Goal: Information Seeking & Learning: Find specific fact

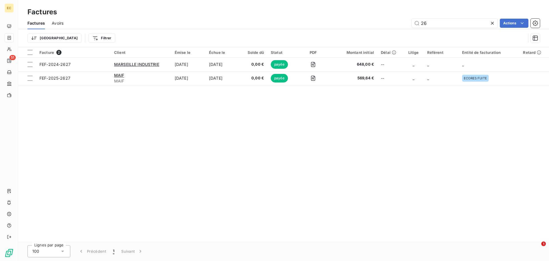
type input "2"
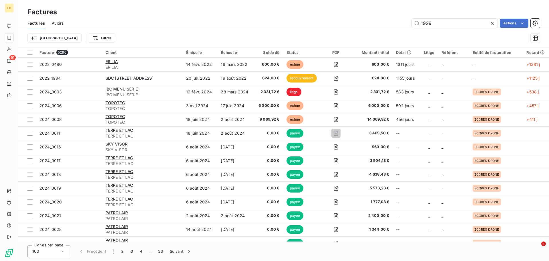
type input "1929"
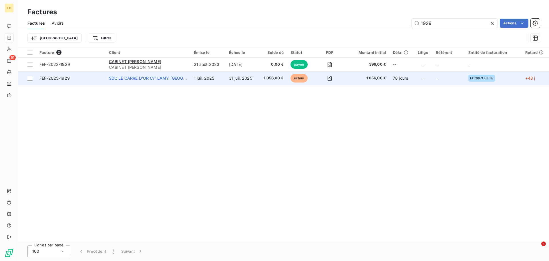
click at [132, 80] on span "SDC LE CARRE D'OR C/° LAMY [GEOGRAPHIC_DATA]" at bounding box center [160, 78] width 103 height 5
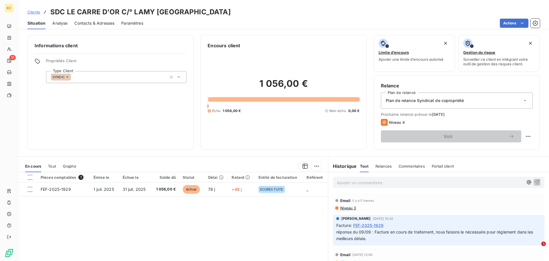
click at [376, 184] on p "Ajouter un commentaire ﻿" at bounding box center [430, 182] width 187 height 7
click at [361, 183] on p "[DATE]" at bounding box center [430, 182] width 187 height 7
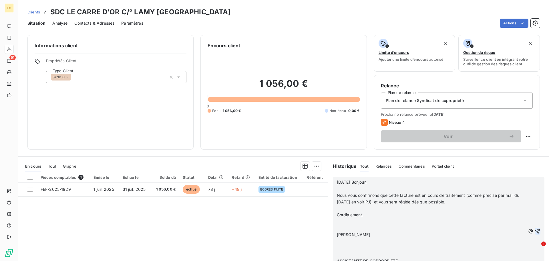
click at [535, 230] on icon "button" at bounding box center [538, 231] width 6 height 6
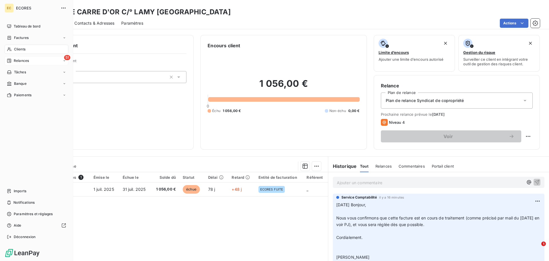
click at [19, 60] on span "Relances" at bounding box center [21, 60] width 15 height 5
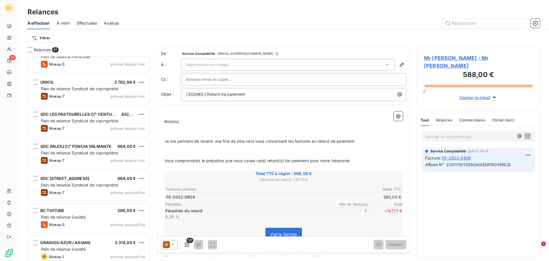
scroll to position [1430, 0]
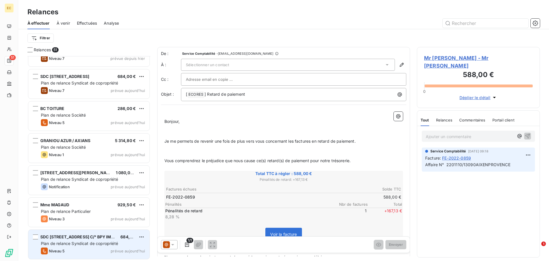
click at [95, 240] on div "Plan de relance Syndicat de copropriété" at bounding box center [93, 243] width 104 height 6
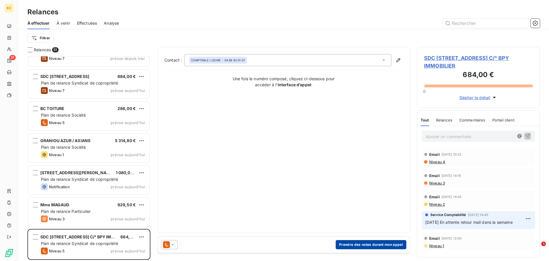
click at [354, 246] on button "Prendre des notes durant mon appel" at bounding box center [371, 244] width 71 height 9
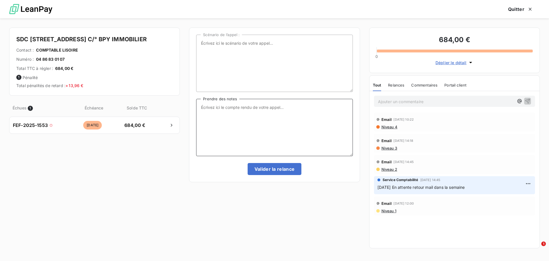
click at [232, 107] on textarea "Prendre des notes" at bounding box center [274, 127] width 157 height 57
click at [283, 109] on textarea "[DATE] Appel Mr [PERSON_NAME]" at bounding box center [274, 127] width 157 height 57
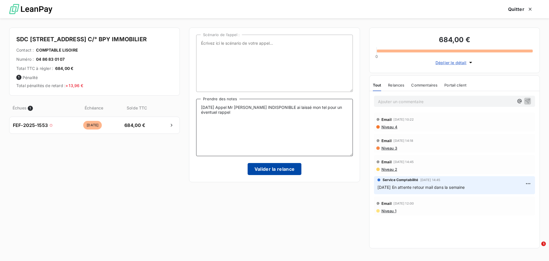
type textarea "[DATE] Appel Mr [PERSON_NAME] INDISPONIBLE ai laissé mon tel pour un éventuel r…"
click at [280, 171] on button "Valider la relance" at bounding box center [275, 169] width 54 height 12
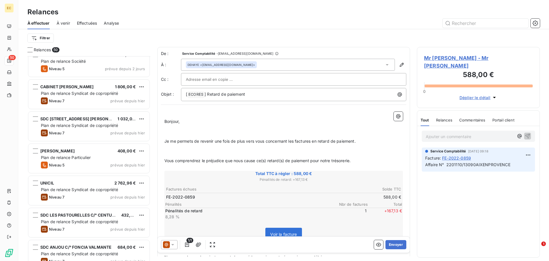
scroll to position [1226, 0]
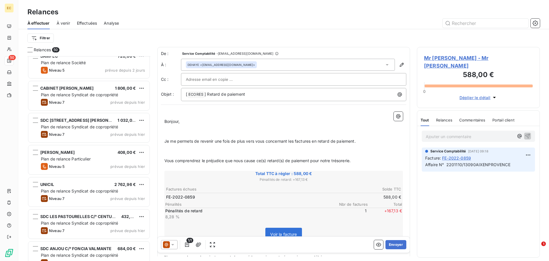
click at [82, 156] on div "[PERSON_NAME] 408,00 € Plan de relance Particulier Niveau 5 prévue depuis [DATE]" at bounding box center [88, 159] width 121 height 29
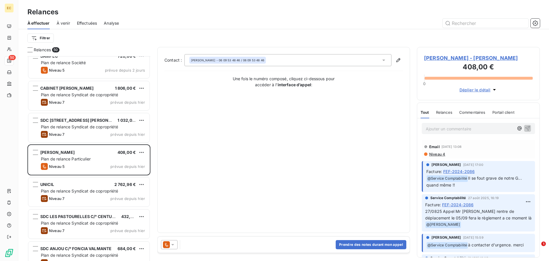
click at [445, 59] on span "[PERSON_NAME] - [PERSON_NAME]" at bounding box center [478, 58] width 109 height 8
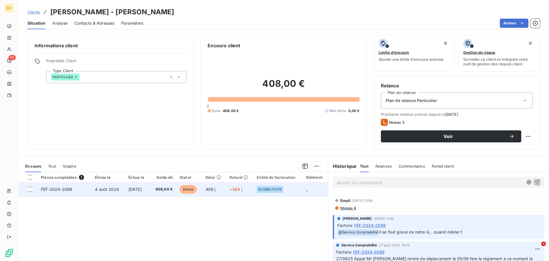
click at [104, 193] on td "4 août 2024" at bounding box center [108, 189] width 33 height 14
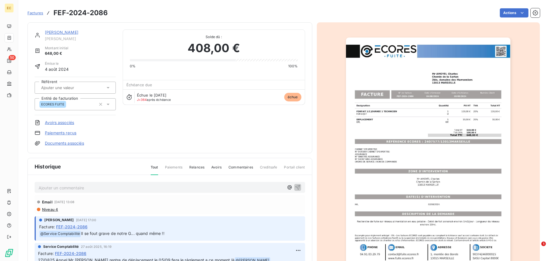
click at [415, 155] on img "button" at bounding box center [428, 153] width 165 height 233
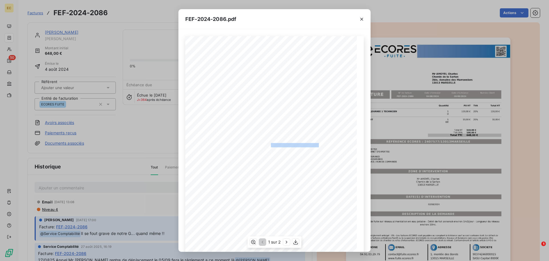
drag, startPoint x: 316, startPoint y: 144, endPoint x: 268, endPoint y: 145, distance: 48.4
click at [268, 145] on span "RÉFÉRENCE ECORES : 2407577/13013MARSEILLE" at bounding box center [275, 144] width 88 height 3
copy span "2407577/13013MARSEILLE"
click at [361, 19] on icon "button" at bounding box center [362, 19] width 6 height 6
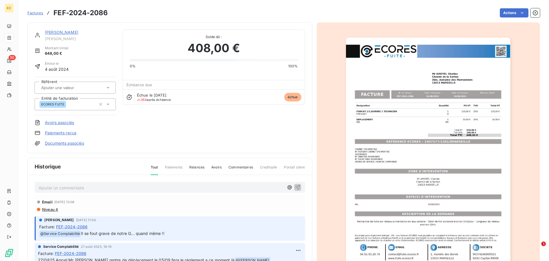
click at [72, 32] on link "[PERSON_NAME]" at bounding box center [61, 32] width 33 height 5
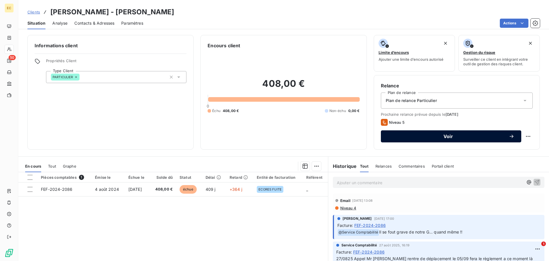
click at [429, 136] on span "Voir" at bounding box center [448, 136] width 121 height 5
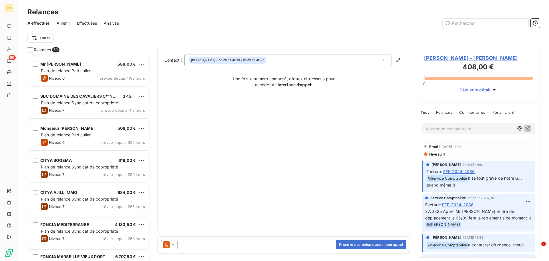
scroll to position [200, 119]
click at [347, 246] on button "Prendre des notes durant mon appel" at bounding box center [371, 244] width 71 height 9
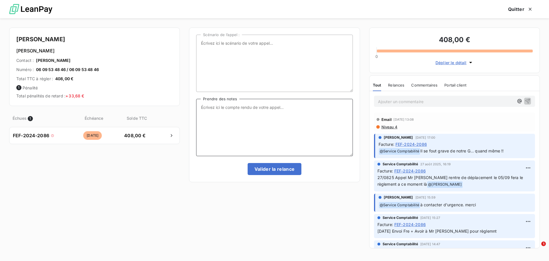
click at [221, 107] on textarea "Prendre des notes" at bounding box center [274, 127] width 157 height 57
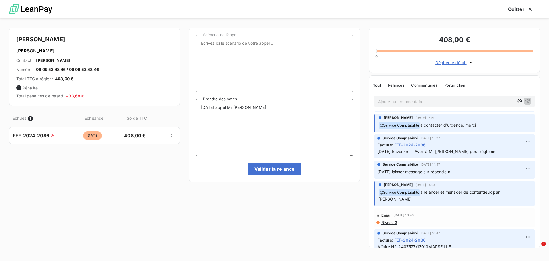
scroll to position [0, 0]
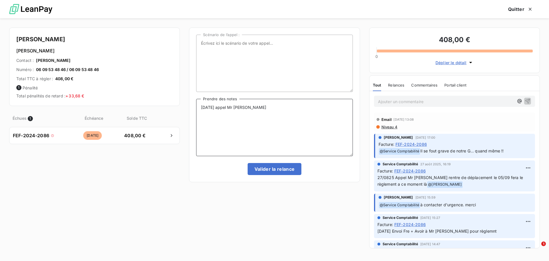
click at [262, 109] on textarea "[DATE] appel Mr [PERSON_NAME]" at bounding box center [274, 127] width 157 height 57
click at [299, 112] on textarea "[DATE] appel Mr [PERSON_NAME] du rapport ce jour a effectué un virement partiel…" at bounding box center [274, 127] width 157 height 57
click at [258, 112] on textarea "[DATE] appel Mr [PERSON_NAME] du rapport ce jour a effectué un virement partiel…" at bounding box center [274, 127] width 157 height 57
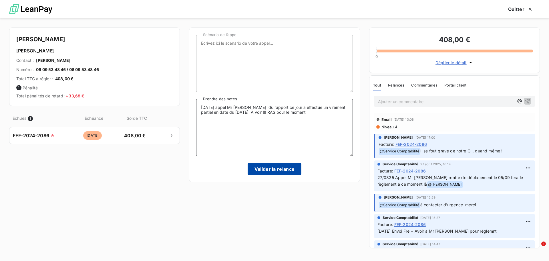
type textarea "[DATE] appel Mr [PERSON_NAME] du rapport ce jour a effectué un virement partiel…"
click at [278, 170] on button "Valider la relance" at bounding box center [275, 169] width 54 height 12
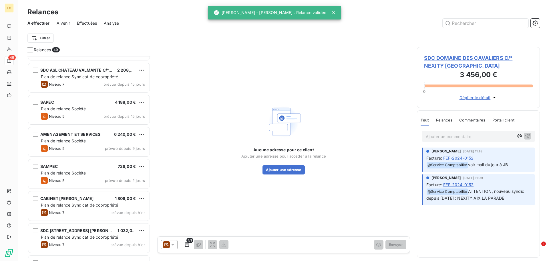
scroll to position [1116, 0]
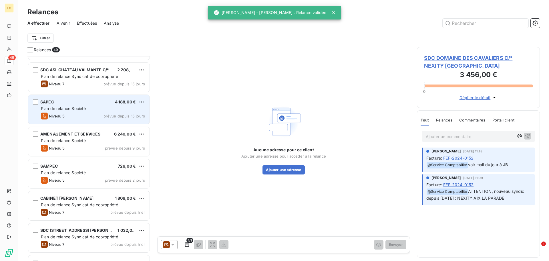
click at [98, 104] on div "SAPEC 4 188,00 €" at bounding box center [93, 101] width 104 height 5
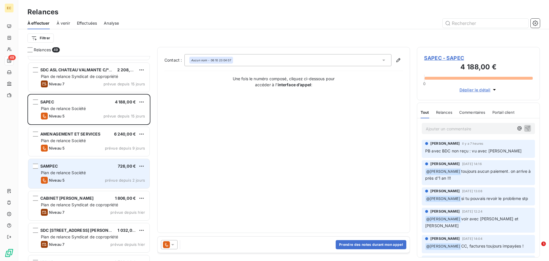
click at [93, 165] on div "SAMPEC 726,00 €" at bounding box center [93, 165] width 104 height 5
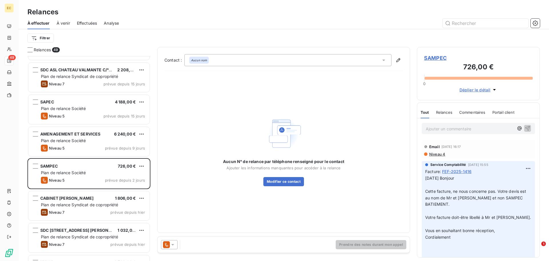
click at [434, 57] on span "SAMPEC" at bounding box center [478, 58] width 109 height 8
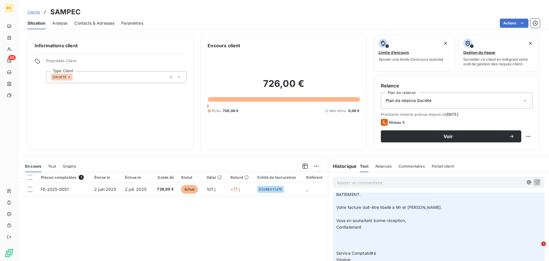
scroll to position [81, 0]
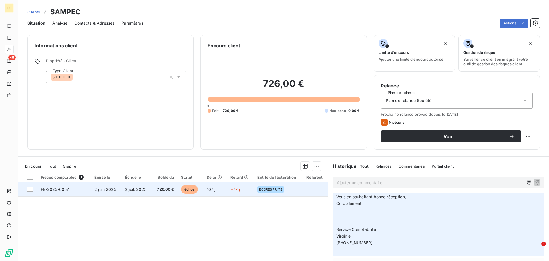
click at [94, 191] on td "2 juin 2025" at bounding box center [106, 189] width 31 height 14
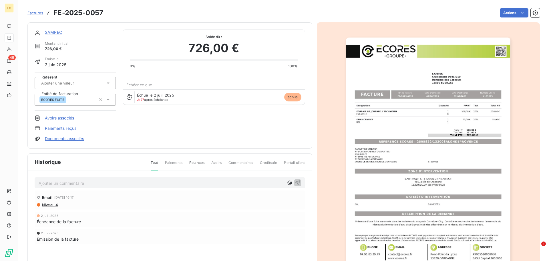
click at [393, 144] on img "button" at bounding box center [428, 153] width 165 height 233
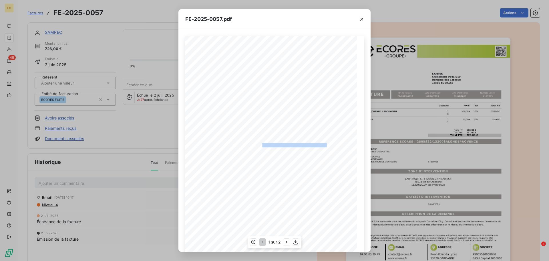
drag, startPoint x: 324, startPoint y: 144, endPoint x: 260, endPoint y: 145, distance: 64.1
click at [260, 145] on span "RÉFÉRENCE ECORES : 2505822/13300SALONDEPROVENCE" at bounding box center [275, 144] width 104 height 3
copy span "2505822/13300SALONDEPROVENCE"
click at [361, 18] on icon "button" at bounding box center [362, 19] width 3 height 3
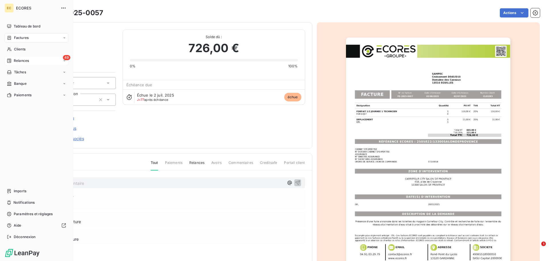
click at [17, 59] on span "Relances" at bounding box center [21, 60] width 15 height 5
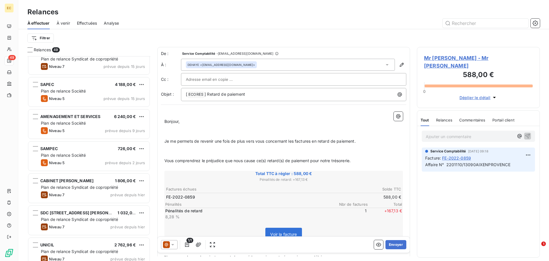
scroll to position [1145, 0]
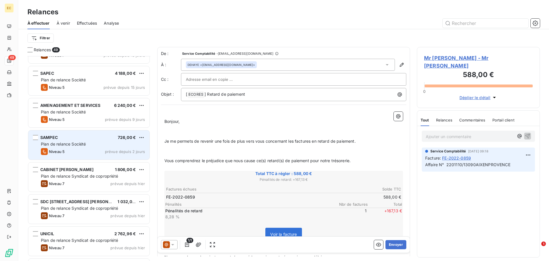
click at [72, 143] on span "Plan de relance Société" at bounding box center [63, 143] width 45 height 5
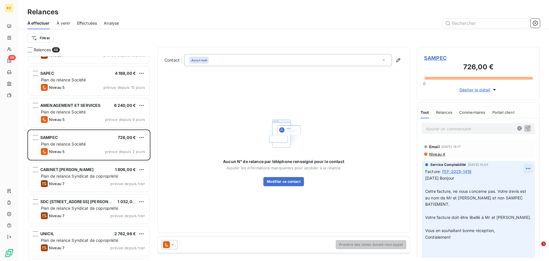
click at [525, 167] on html "EC 49 Relances À effectuer À venir Effectuées Analyse Filtrer Relances 49 LEAND…" at bounding box center [274, 130] width 549 height 261
click at [514, 180] on div "Editer" at bounding box center [510, 180] width 32 height 9
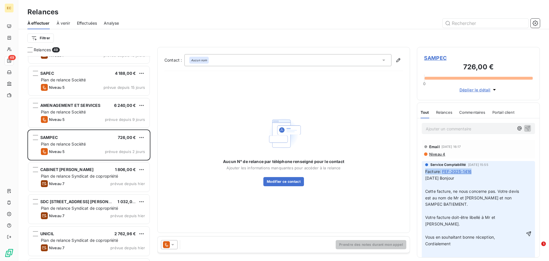
drag, startPoint x: 427, startPoint y: 170, endPoint x: 512, endPoint y: 190, distance: 87.8
click at [512, 190] on span "Facture : FEF-2025-1416 [DATE] Bonjour ﻿ Cette facture, ne nous concerne pas. V…" at bounding box center [478, 230] width 106 height 124
drag, startPoint x: 459, startPoint y: 243, endPoint x: 450, endPoint y: 241, distance: 9.0
click at [449, 242] on p "[DATE] Bonjour ﻿ Cette facture, ne nous concerne pas. Votre devis est au nom de…" at bounding box center [475, 234] width 100 height 118
drag, startPoint x: 424, startPoint y: 176, endPoint x: 458, endPoint y: 180, distance: 34.5
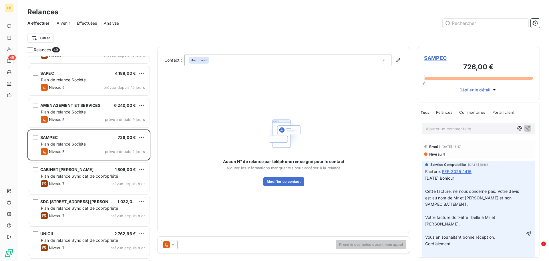
click at [458, 180] on div "Service Comptabilité [DATE] 15:55 Facture : FEF-2025-1416 [DATE] Bonjour ﻿ Cett…" at bounding box center [478, 228] width 113 height 135
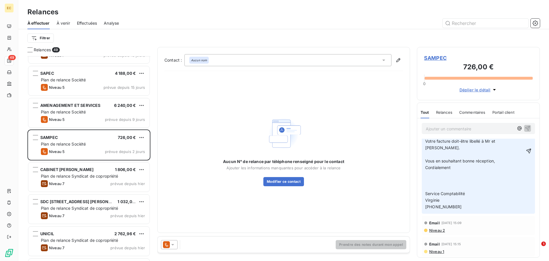
scroll to position [89, 0]
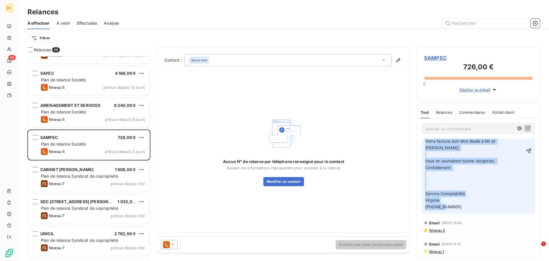
drag, startPoint x: 460, startPoint y: 200, endPoint x: 441, endPoint y: 124, distance: 78.3
click at [441, 124] on div "Ajouter un commentaire ﻿ Email [DATE] 16:17 Niveau 4 Service Comptabilité [DATE…" at bounding box center [478, 187] width 122 height 139
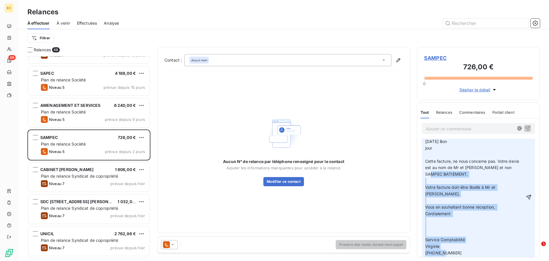
scroll to position [32, 0]
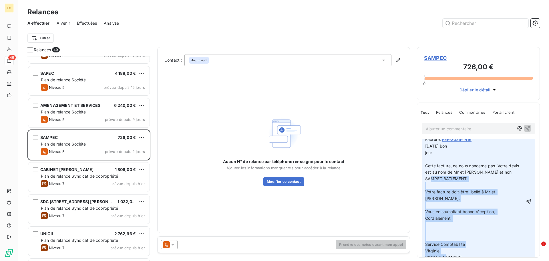
copy span "C BATIEMENT. Votre facture doit-être libellé à Mr et [PERSON_NAME]. Vous en sou…"
click at [439, 178] on span "jour Cette facture, ne nous concerne pas. Votre devis est au nom de Mr et [PERS…" at bounding box center [472, 205] width 95 height 110
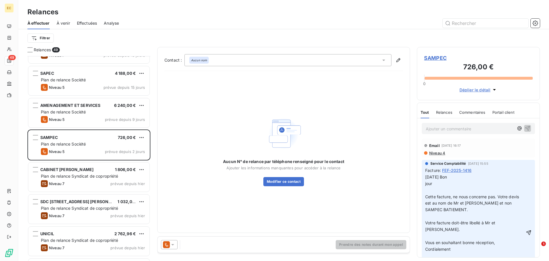
scroll to position [0, 0]
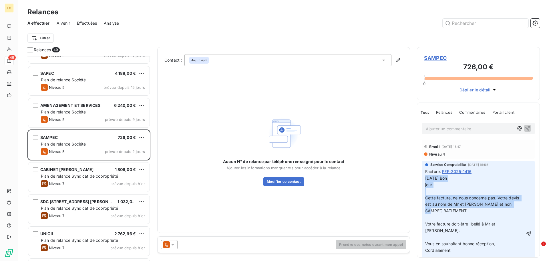
drag, startPoint x: 441, startPoint y: 210, endPoint x: 427, endPoint y: 179, distance: 34.2
click at [427, 179] on div "[DATE] Bon jour Cette facture, ne nous concerne pas. Votre devis est au nom de …" at bounding box center [475, 234] width 100 height 118
copy div "[DATE] Bon jour Cette facture, ne nous concerne pas. Votre devis est au nom de …"
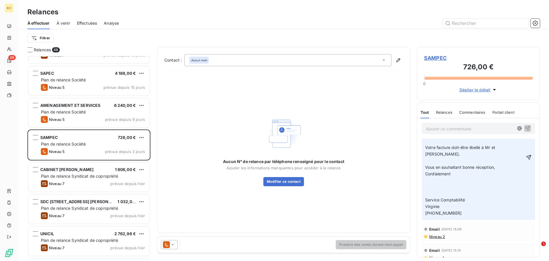
scroll to position [89, 0]
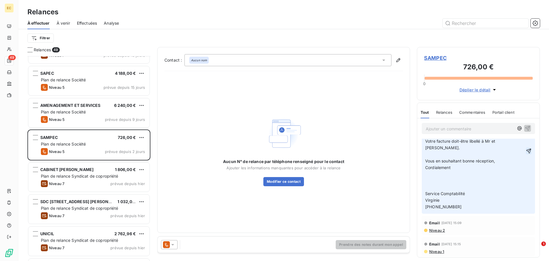
click at [526, 148] on icon "button" at bounding box center [529, 151] width 6 height 6
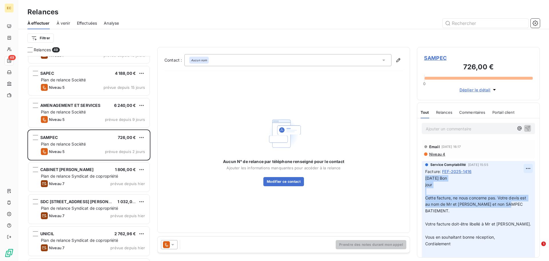
click at [524, 168] on html "EC 49 Relances À effectuer À venir Effectuées Analyse Filtrer Relances 49 LEAND…" at bounding box center [274, 130] width 549 height 261
click at [509, 190] on div "Supprimer" at bounding box center [510, 191] width 32 height 9
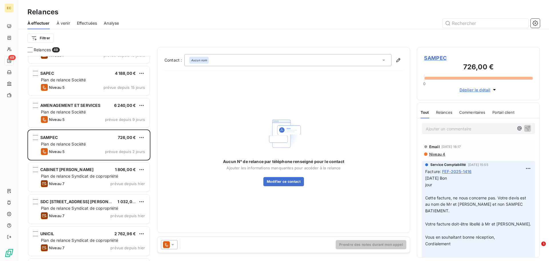
click at [512, 158] on div "Email [DATE] 16:17 Niveau 4" at bounding box center [478, 149] width 113 height 19
click at [525, 168] on html "EC 49 Relances À effectuer À venir Effectuées Analyse Filtrer Relances 49 LEAND…" at bounding box center [274, 130] width 549 height 261
click at [508, 191] on div "Supprimer" at bounding box center [510, 191] width 32 height 9
click at [441, 111] on span "Relances" at bounding box center [444, 112] width 16 height 5
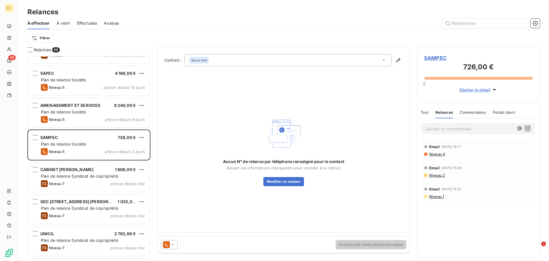
click at [423, 114] on span "Tout" at bounding box center [425, 112] width 8 height 5
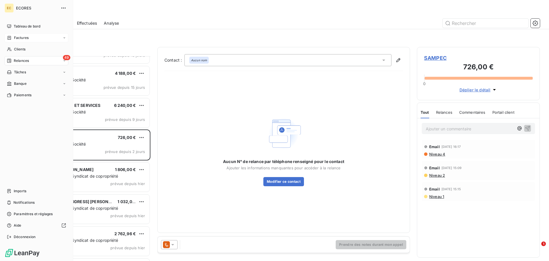
click at [21, 38] on span "Factures" at bounding box center [21, 37] width 15 height 5
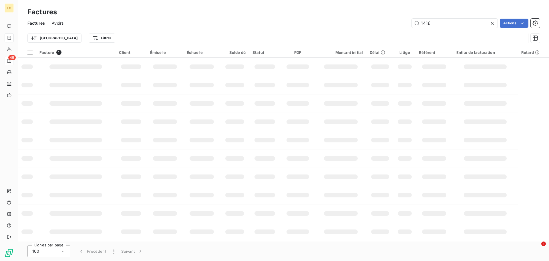
type input "1416"
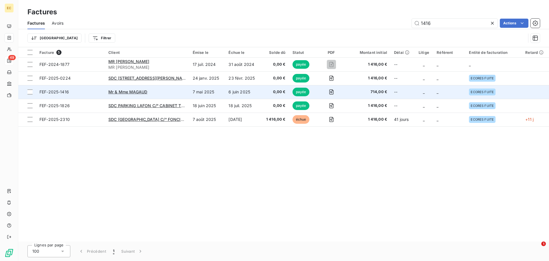
click at [163, 92] on div "Mr & Mme MAGAUD" at bounding box center [147, 92] width 78 height 6
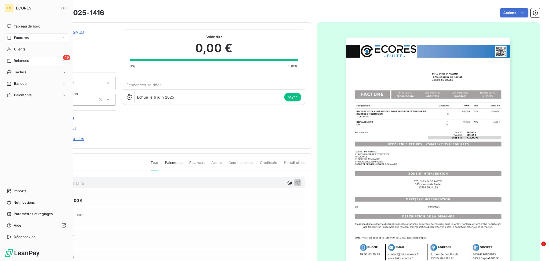
click at [17, 60] on span "Relances" at bounding box center [21, 60] width 15 height 5
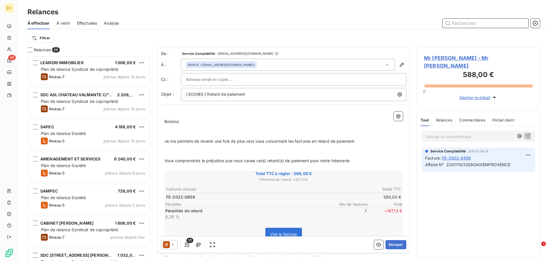
scroll to position [1116, 0]
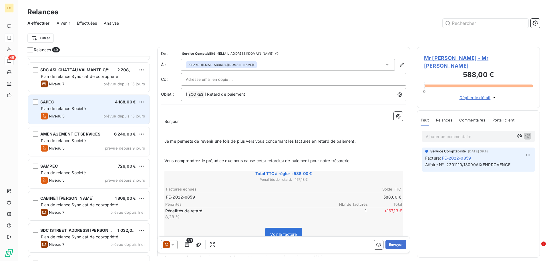
click at [75, 110] on span "Plan de relance Société" at bounding box center [63, 108] width 45 height 5
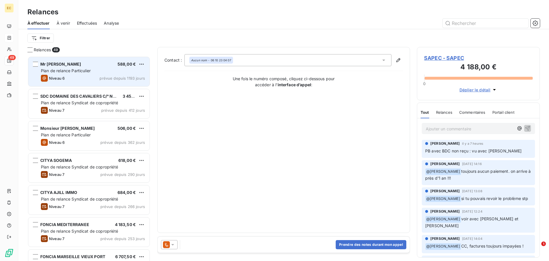
click at [70, 69] on span "Plan de relance Particulier" at bounding box center [66, 70] width 50 height 5
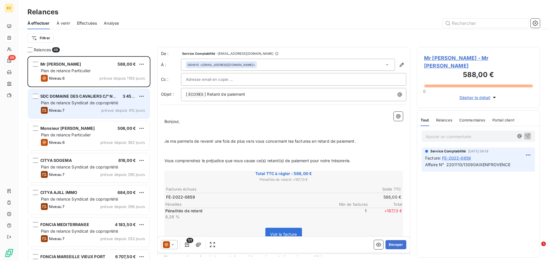
click at [71, 108] on div "Niveau 7 prévue depuis 412 jours" at bounding box center [93, 110] width 104 height 7
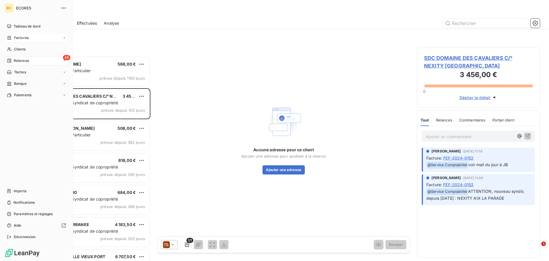
click at [21, 37] on span "Factures" at bounding box center [21, 37] width 15 height 5
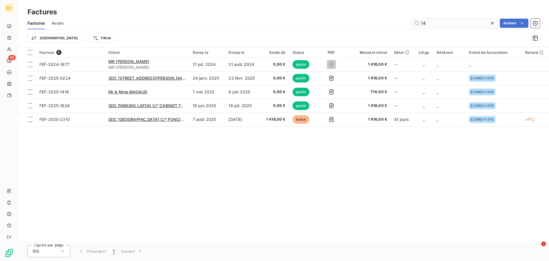
type input "1"
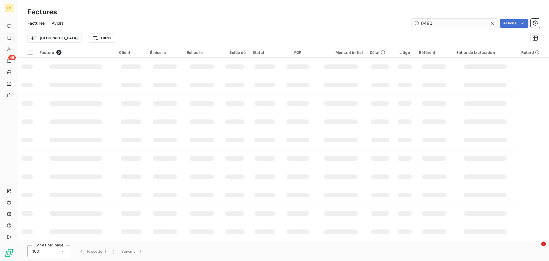
type input "0480"
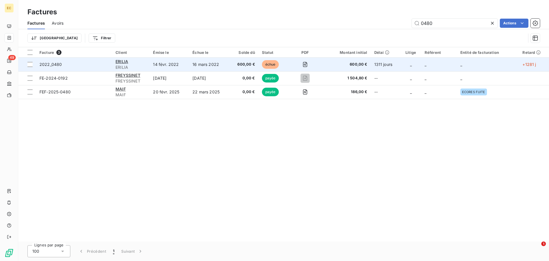
click at [93, 65] on span "2022_0480" at bounding box center [73, 65] width 69 height 6
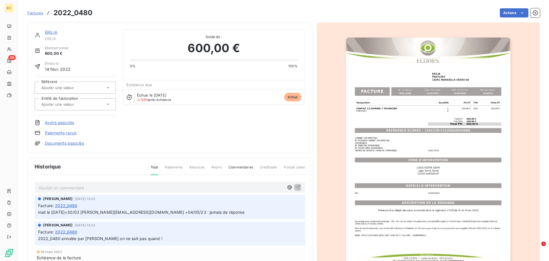
click at [414, 130] on img "button" at bounding box center [428, 153] width 165 height 233
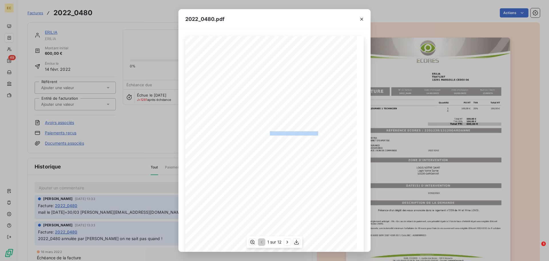
drag, startPoint x: 316, startPoint y: 134, endPoint x: 267, endPoint y: 133, distance: 49.2
click at [267, 133] on span "RÉFÉRENCE ECORES : 2201238/13120GARDANNE" at bounding box center [275, 132] width 88 height 3
copy span ": 2201238/13120GARDANNE"
drag, startPoint x: 363, startPoint y: 20, endPoint x: 215, endPoint y: 26, distance: 147.5
click at [358, 19] on button "button" at bounding box center [361, 19] width 9 height 9
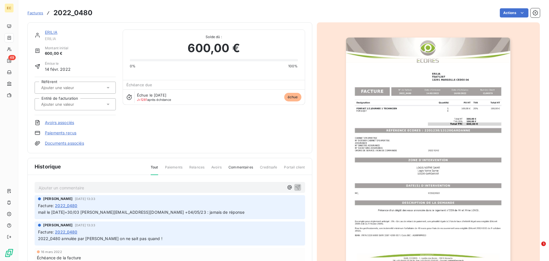
click at [37, 13] on span "Factures" at bounding box center [35, 13] width 16 height 5
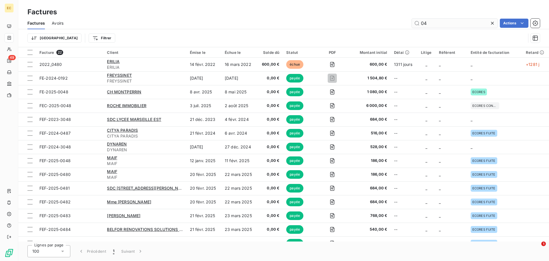
type input "0"
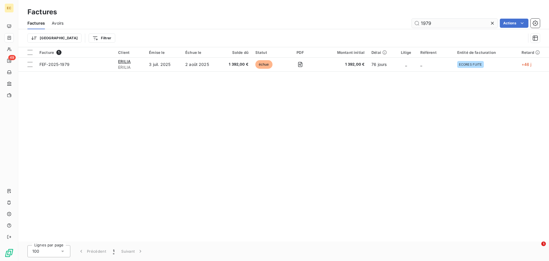
type input "1979"
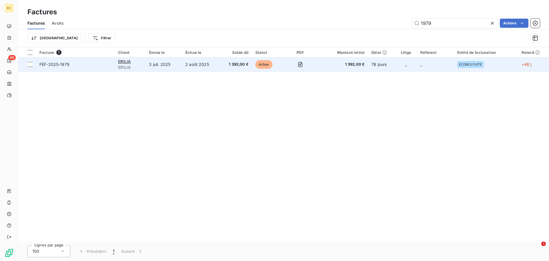
click at [101, 64] on span "FEF-2025-1979" at bounding box center [75, 65] width 72 height 6
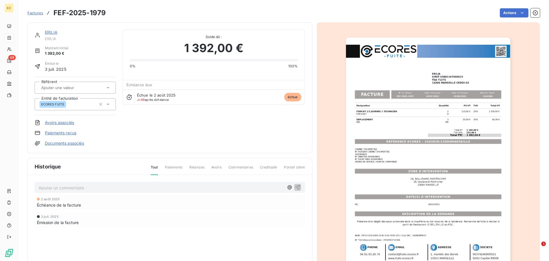
click at [403, 162] on img "button" at bounding box center [428, 153] width 165 height 233
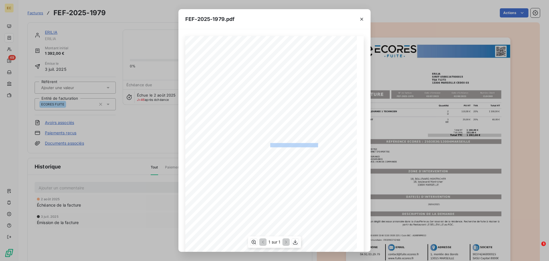
drag, startPoint x: 316, startPoint y: 144, endPoint x: 267, endPoint y: 146, distance: 49.0
click at [267, 146] on span "RÉFÉRENCE ECORES : 2503836/13004MARSEILLE" at bounding box center [275, 144] width 88 height 3
copy span "2503836/13004MARSEILLE"
click at [361, 20] on icon "button" at bounding box center [362, 19] width 3 height 3
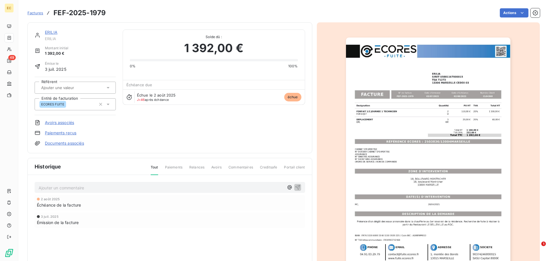
click at [33, 13] on span "Factures" at bounding box center [35, 13] width 16 height 5
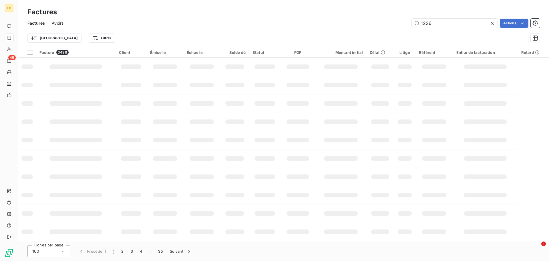
type input "1226"
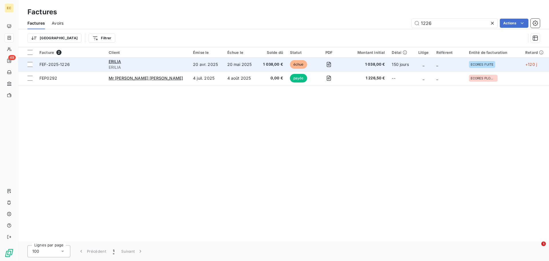
click at [86, 64] on span "FEF-2025-1226" at bounding box center [70, 65] width 62 height 6
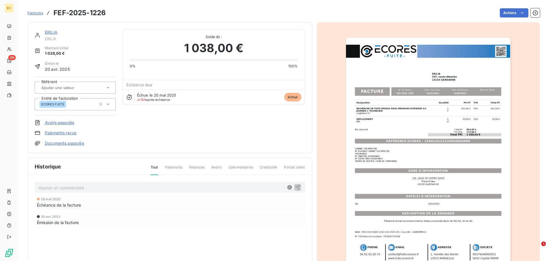
click at [422, 140] on img "button" at bounding box center [428, 153] width 165 height 233
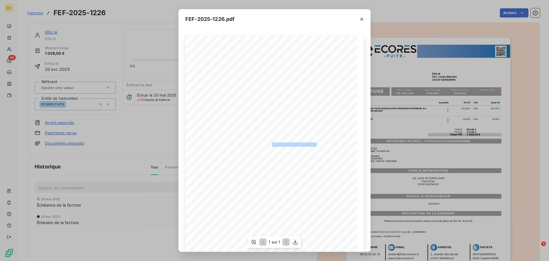
drag, startPoint x: 315, startPoint y: 144, endPoint x: 269, endPoint y: 142, distance: 45.8
click at [269, 142] on span "RÉFÉRENCE ECORES : 2504124/13120GARDANNE" at bounding box center [275, 143] width 88 height 3
copy span "2504124/13120GARDANN"
click at [32, 12] on div "FEF-2025-1226.pdf Designation Quantité PU HT TVA Total HT RECHERCHE DE FUITE RE…" at bounding box center [274, 130] width 549 height 261
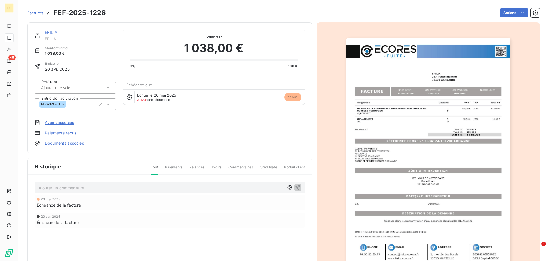
click at [32, 13] on span "Factures" at bounding box center [35, 13] width 16 height 5
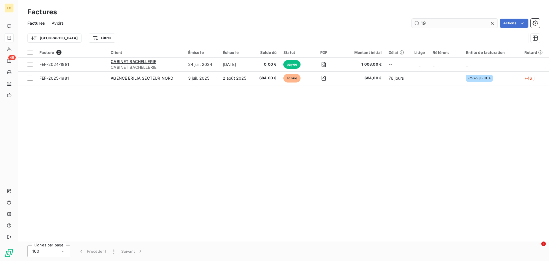
type input "1"
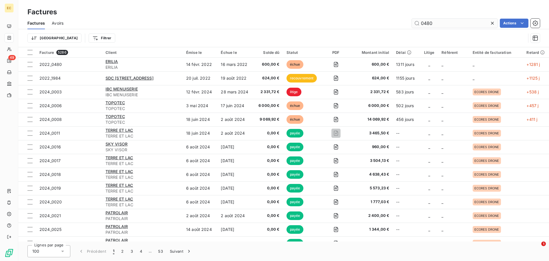
type input "0480"
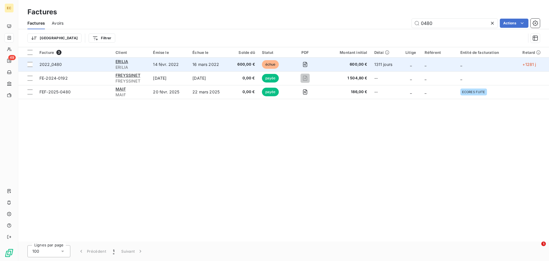
click at [75, 64] on span "2022_0480" at bounding box center [73, 65] width 69 height 6
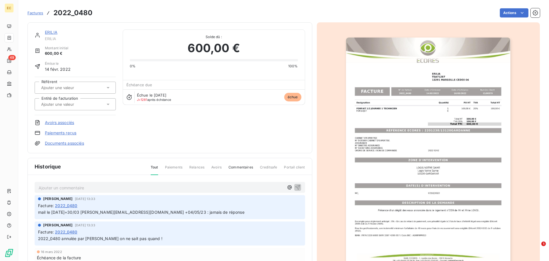
click at [393, 127] on img "button" at bounding box center [428, 153] width 165 height 233
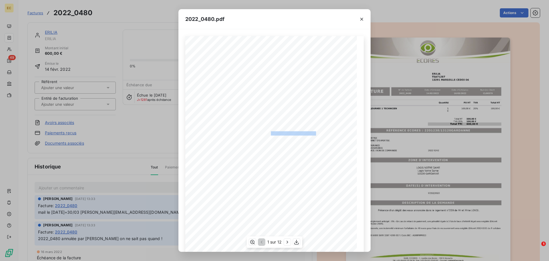
drag, startPoint x: 315, startPoint y: 132, endPoint x: 268, endPoint y: 134, distance: 47.5
click at [268, 134] on span "RÉFÉRENCE ECORES : 2201238/13120GARDANNE" at bounding box center [275, 132] width 88 height 3
copy span "2201238/13120GARDANN"
click at [363, 19] on icon "button" at bounding box center [362, 19] width 3 height 3
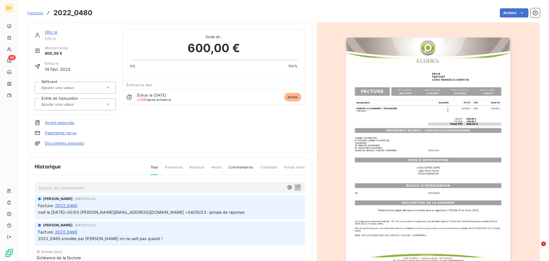
click at [39, 13] on span "Factures" at bounding box center [35, 13] width 16 height 5
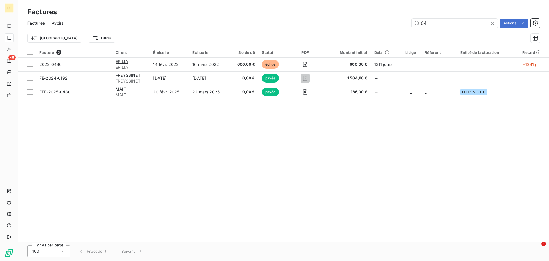
type input "0"
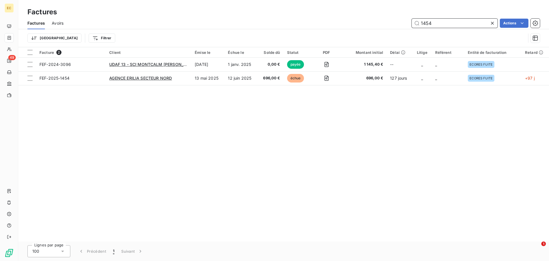
drag, startPoint x: 437, startPoint y: 22, endPoint x: 420, endPoint y: 21, distance: 16.9
click at [420, 21] on input "1454" at bounding box center [455, 23] width 86 height 9
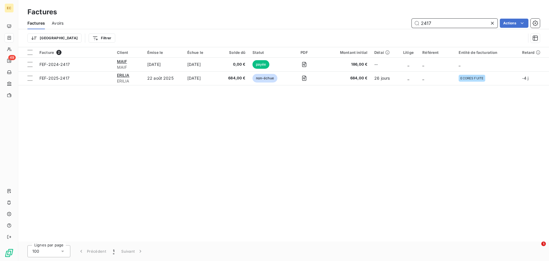
click at [441, 24] on input "2417" at bounding box center [455, 23] width 86 height 9
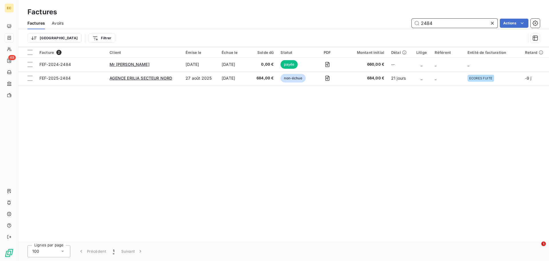
click at [437, 25] on input "2484" at bounding box center [455, 23] width 86 height 9
type input "2"
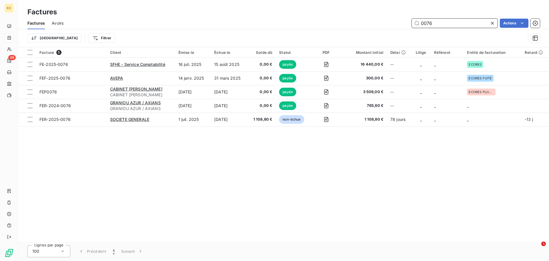
type input "0076"
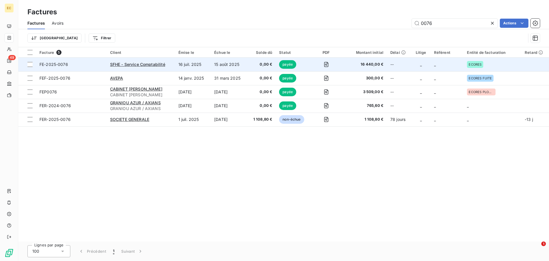
click at [155, 68] on td "SFHE - Service Comptabilité" at bounding box center [141, 65] width 68 height 14
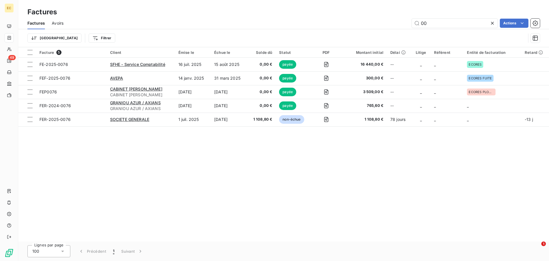
type input "0"
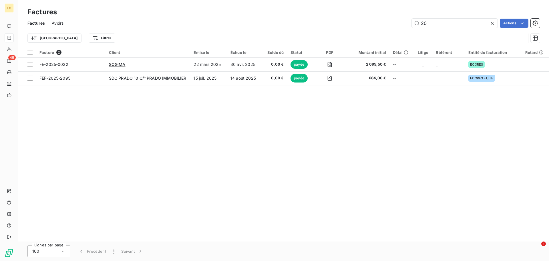
type input "2"
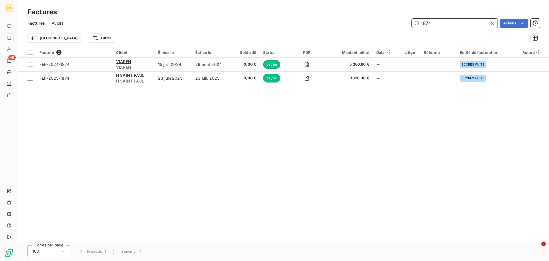
click at [439, 22] on input "1874" at bounding box center [455, 23] width 86 height 9
type input "1"
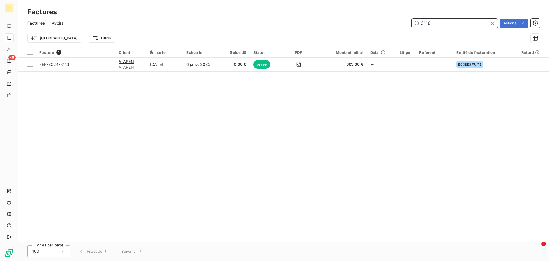
click at [431, 24] on input "3116" at bounding box center [455, 23] width 86 height 9
type input "3"
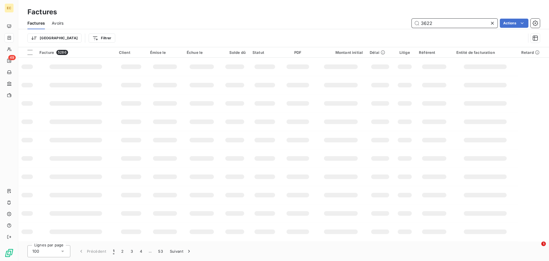
type input "3622"
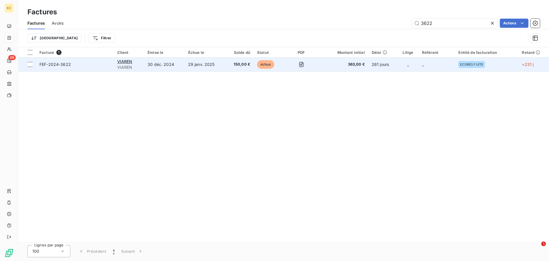
click at [184, 68] on td "30 déc. 2024" at bounding box center [164, 65] width 41 height 14
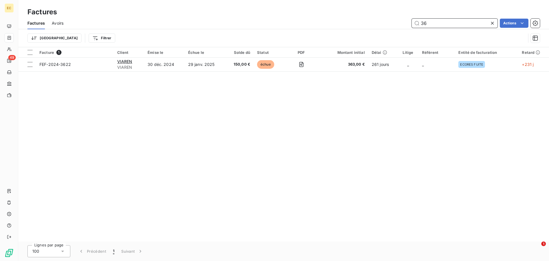
type input "3"
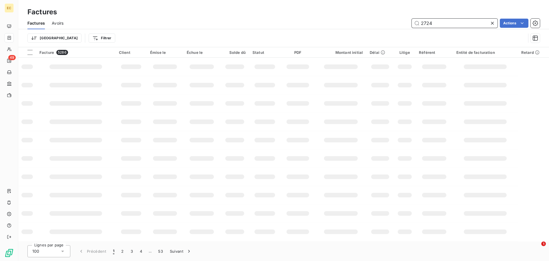
type input "2724"
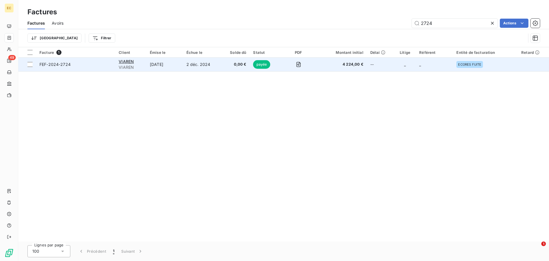
click at [175, 68] on td "[DATE]" at bounding box center [164, 65] width 37 height 14
